Goal: Information Seeking & Learning: Learn about a topic

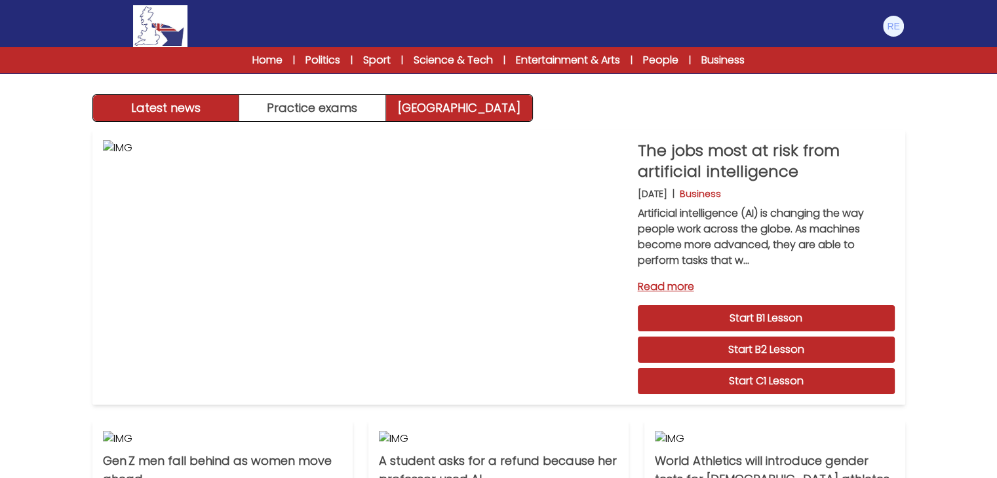
click at [440, 118] on link "[GEOGRAPHIC_DATA]" at bounding box center [459, 108] width 146 height 26
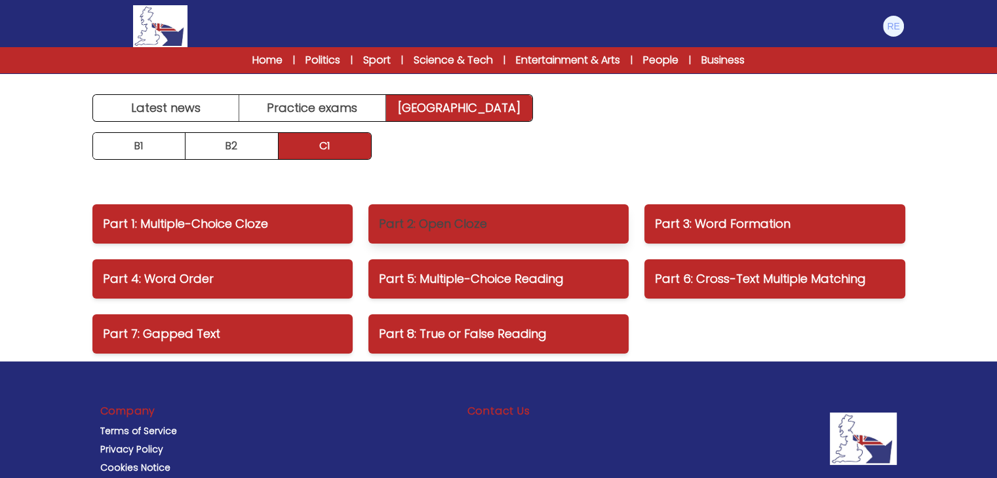
scroll to position [75, 0]
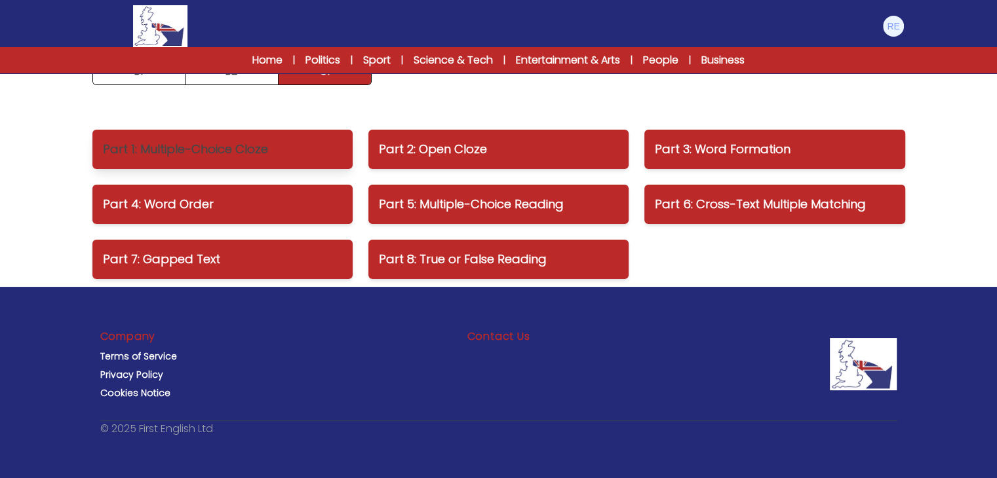
click at [270, 145] on p "Part 1: Multiple-Choice Cloze" at bounding box center [222, 149] width 239 height 18
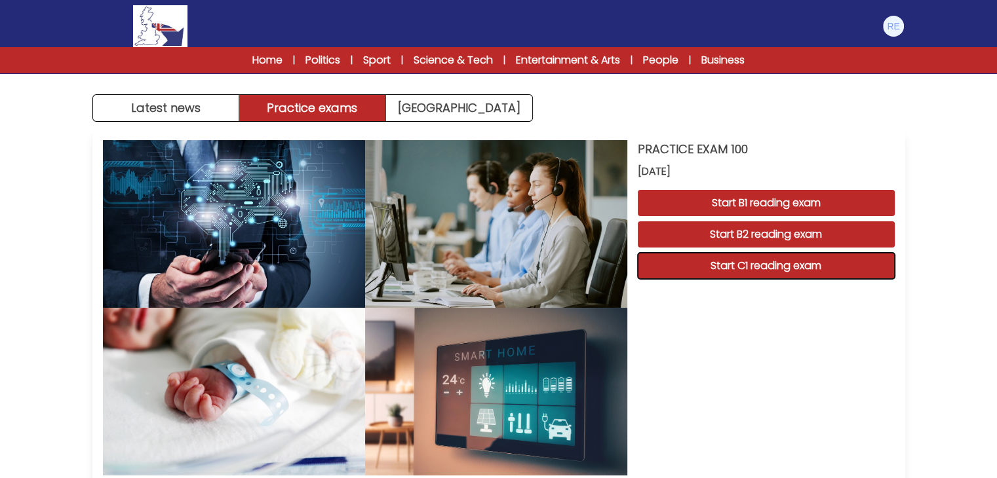
click at [726, 271] on button "Start C1 reading exam" at bounding box center [766, 266] width 257 height 26
